Goal: Task Accomplishment & Management: Manage account settings

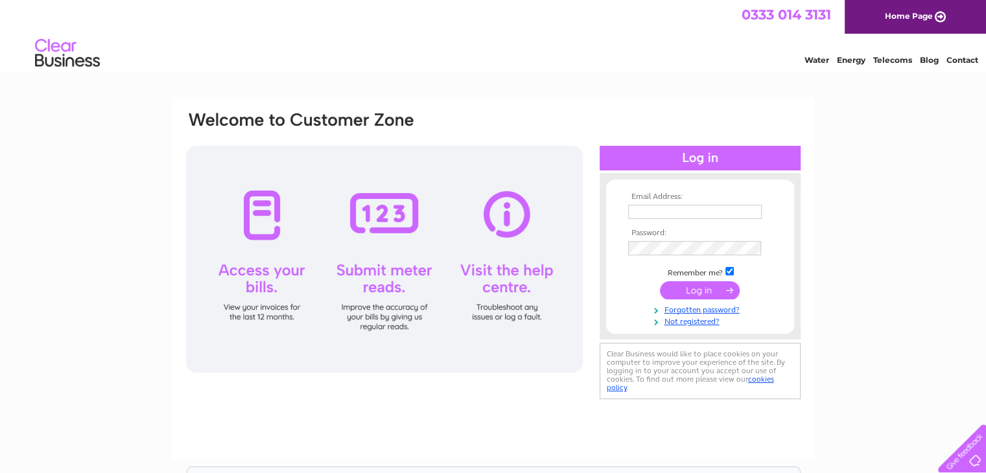
type input "[EMAIL_ADDRESS][DOMAIN_NAME]"
click at [691, 288] on input "submit" at bounding box center [700, 290] width 80 height 18
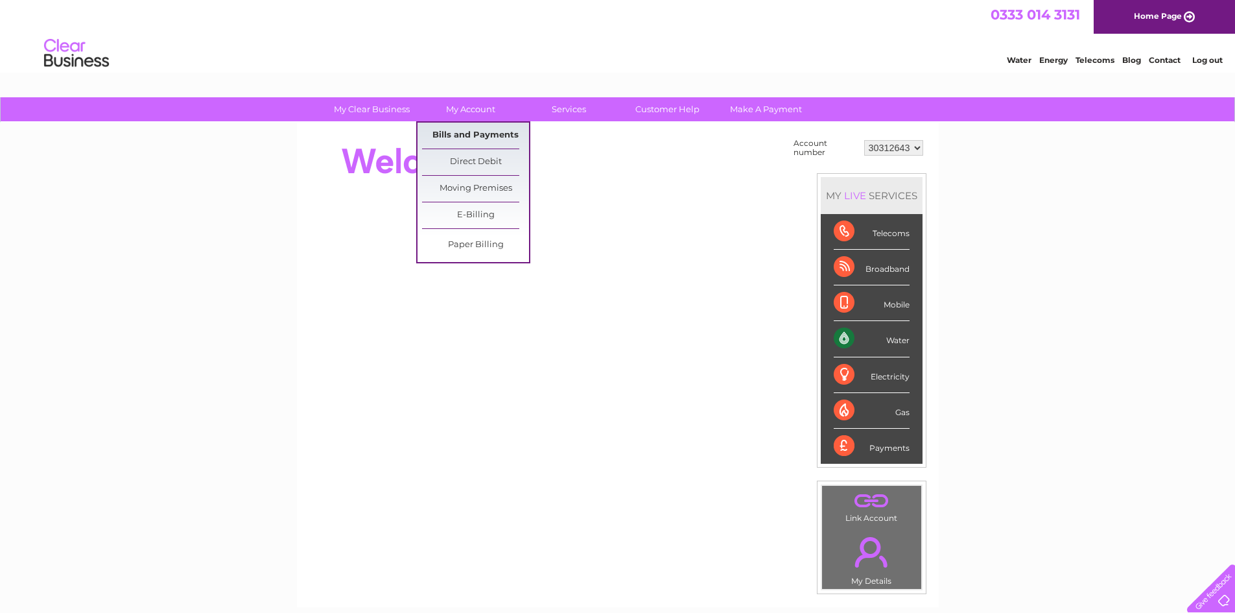
click at [469, 134] on link "Bills and Payments" at bounding box center [475, 136] width 107 height 26
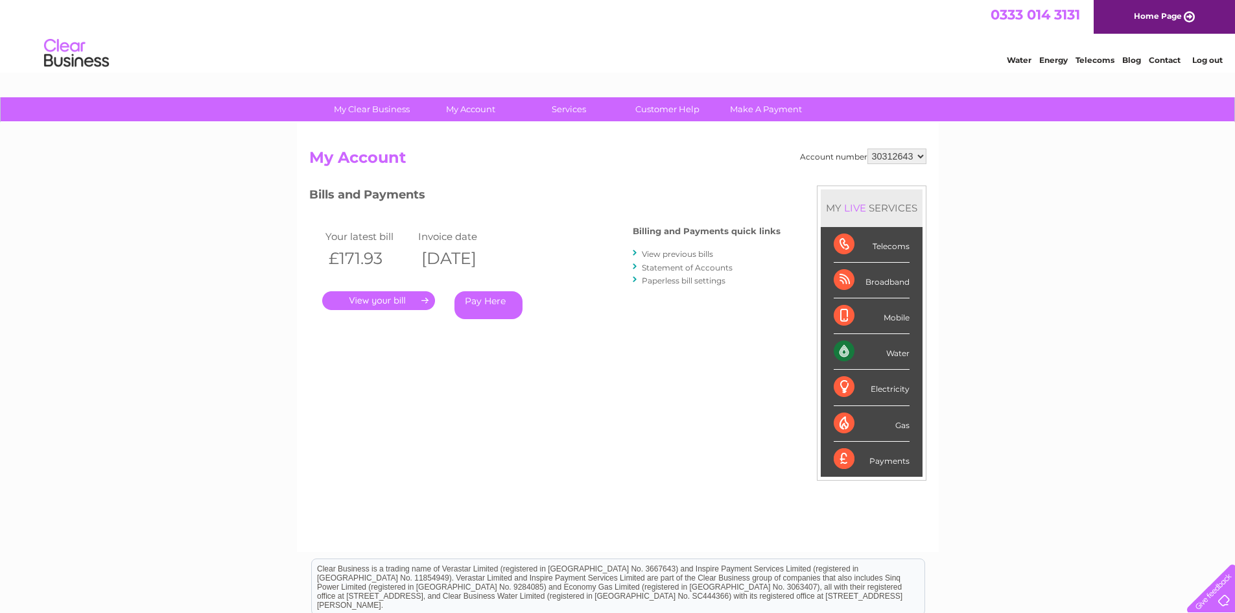
click at [394, 300] on link "." at bounding box center [378, 300] width 113 height 19
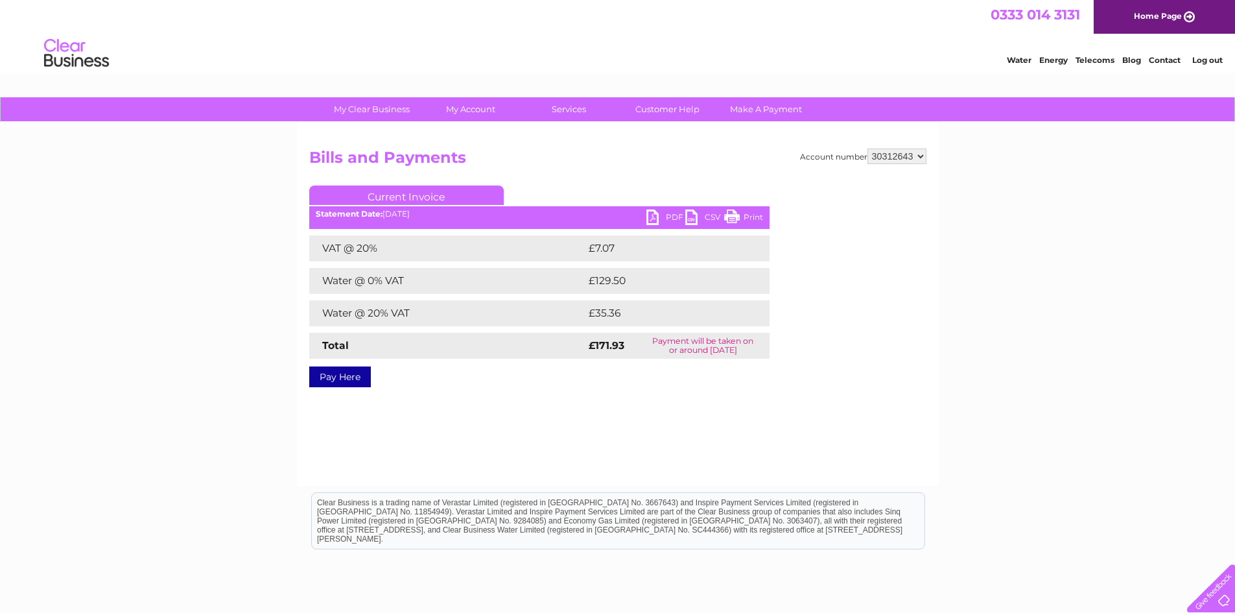
click at [675, 213] on link "PDF" at bounding box center [666, 218] width 39 height 19
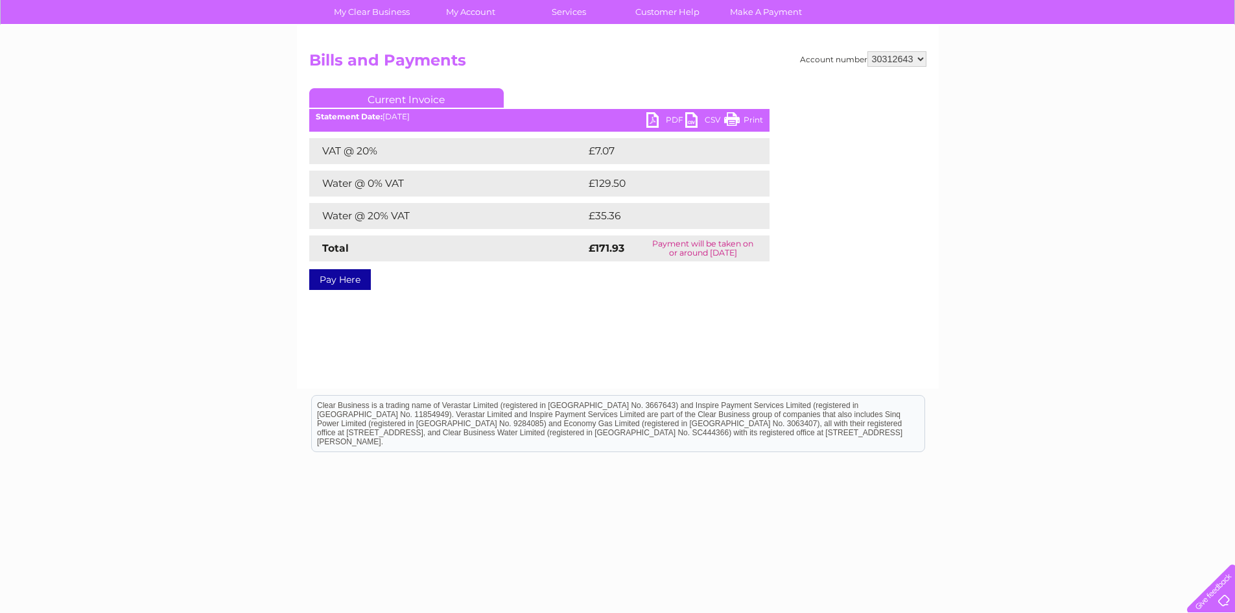
scroll to position [104, 0]
